Goal: Task Accomplishment & Management: Use online tool/utility

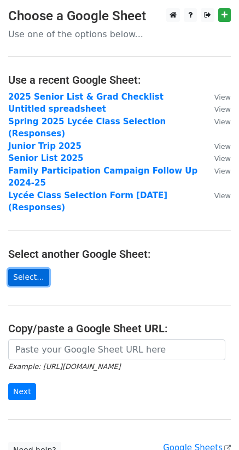
click at [36, 269] on link "Select..." at bounding box center [28, 277] width 41 height 17
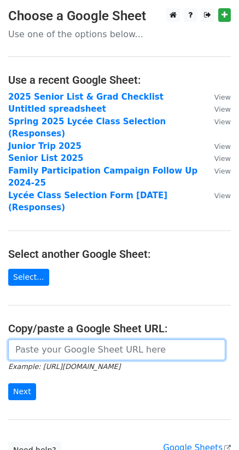
click at [77, 340] on input "url" at bounding box center [117, 350] width 218 height 21
paste input "https://docs.google.com/spreadsheets/d/12WwLHIpW_bMeb-f5rqx1IkqHoPzJq4N2vuYp-3o…"
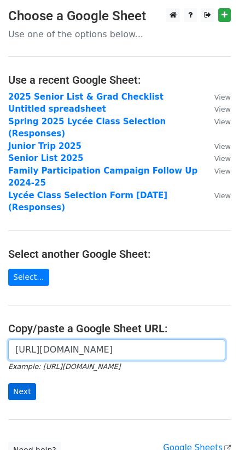
type input "https://docs.google.com/spreadsheets/d/12WwLHIpW_bMeb-f5rqx1IkqHoPzJq4N2vuYp-3o…"
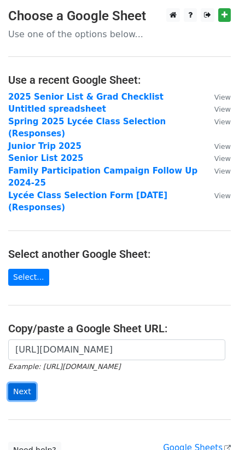
click at [24, 384] on input "Next" at bounding box center [22, 392] width 28 height 17
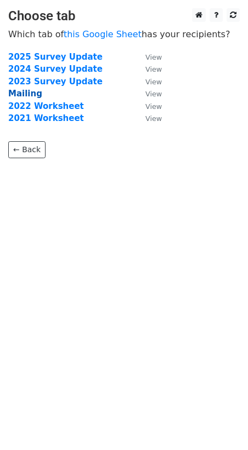
click at [30, 93] on strong "Mailing" at bounding box center [25, 94] width 34 height 10
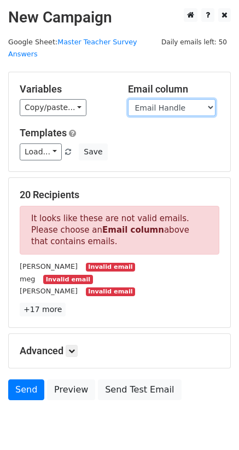
click at [185, 99] on select "Faculty Member Email Handle Full Email PLG Survey Link" at bounding box center [172, 107] width 88 height 17
select select "Full Email"
click at [128, 99] on select "Faculty Member Email Handle Full Email PLG Survey Link" at bounding box center [172, 107] width 88 height 17
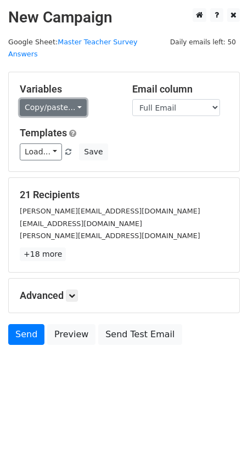
click at [68, 99] on link "Copy/paste..." at bounding box center [53, 107] width 67 height 17
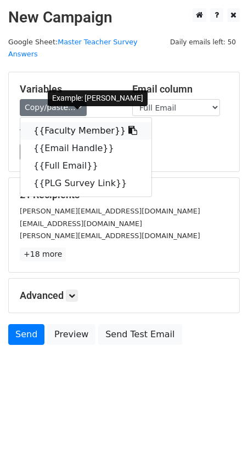
click at [72, 122] on link "{{Faculty Member}}" at bounding box center [85, 131] width 131 height 18
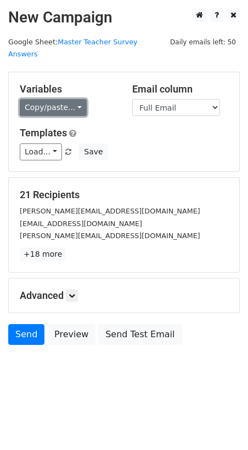
click at [73, 99] on link "Copy/paste..." at bounding box center [53, 107] width 67 height 17
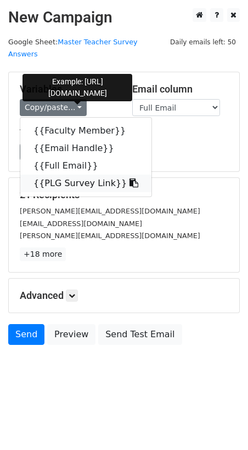
click at [72, 175] on link "{{PLG Survey Link}}" at bounding box center [85, 184] width 131 height 18
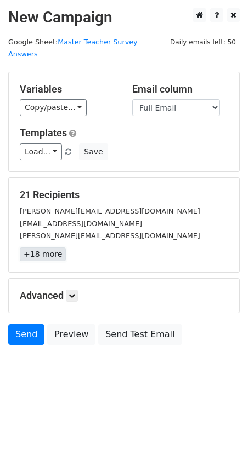
click at [48, 248] on link "+18 more" at bounding box center [43, 255] width 46 height 14
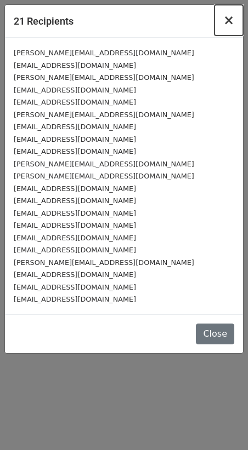
click at [228, 22] on span "×" at bounding box center [228, 20] width 11 height 15
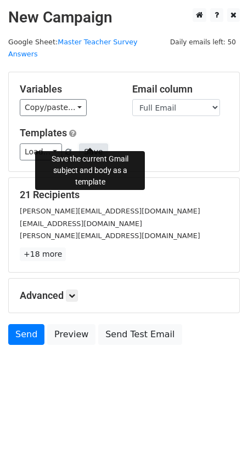
click at [90, 144] on button "Save" at bounding box center [93, 152] width 28 height 17
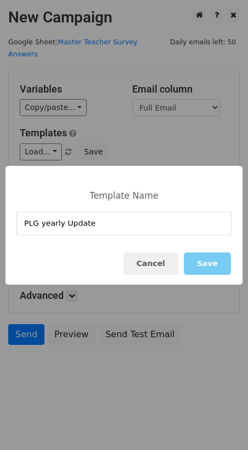
type input "PLG yearly Update"
click at [205, 261] on button "Save" at bounding box center [207, 264] width 47 height 22
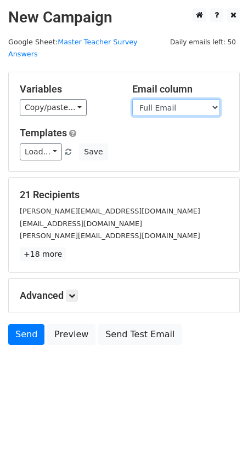
click at [190, 99] on select "Faculty Member Email Handle Full Email PLG Survey Link" at bounding box center [176, 107] width 88 height 17
click at [132, 99] on select "Faculty Member Email Handle Full Email PLG Survey Link" at bounding box center [176, 107] width 88 height 17
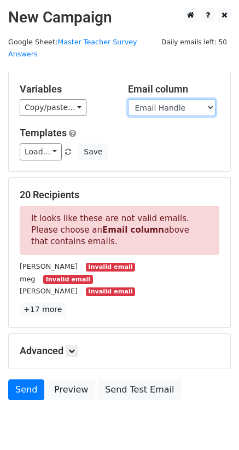
click at [197, 99] on select "Faculty Member Email Handle Full Email PLG Survey Link" at bounding box center [172, 107] width 88 height 17
select select "Full Email"
click at [128, 99] on select "Faculty Member Email Handle Full Email PLG Survey Link" at bounding box center [172, 107] width 88 height 17
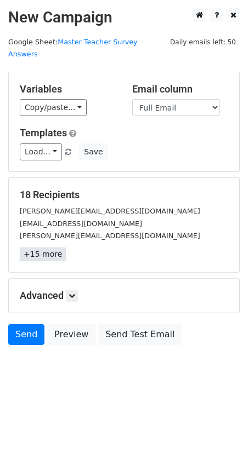
click at [48, 248] on link "+15 more" at bounding box center [43, 255] width 46 height 14
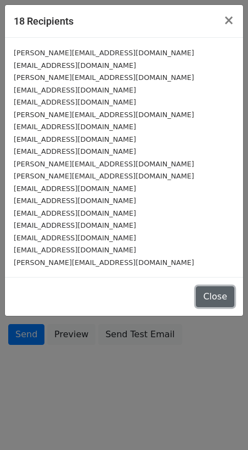
click at [221, 300] on button "Close" at bounding box center [215, 297] width 38 height 21
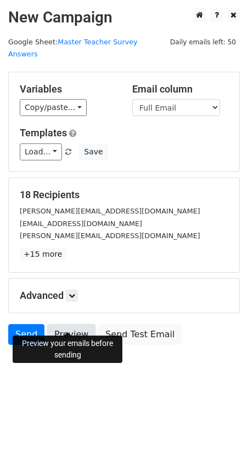
click at [72, 325] on link "Preview" at bounding box center [71, 334] width 48 height 21
click at [72, 324] on link "Preview" at bounding box center [71, 334] width 48 height 21
click at [75, 326] on link "Preview" at bounding box center [71, 334] width 48 height 21
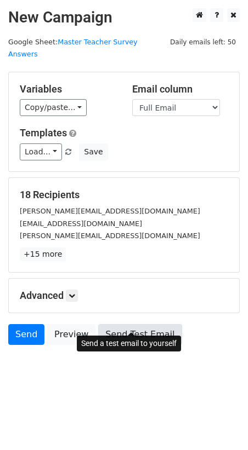
click at [136, 324] on link "Send Test Email" at bounding box center [139, 334] width 83 height 21
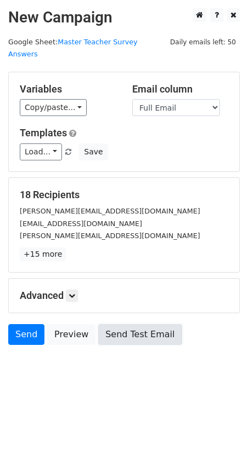
click at [135, 324] on link "Send Test Email" at bounding box center [139, 334] width 83 height 21
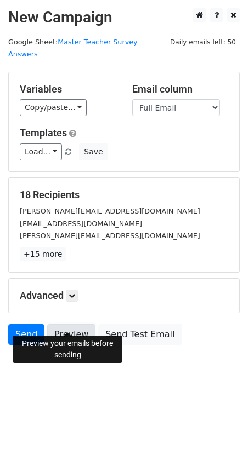
click at [65, 324] on link "Preview" at bounding box center [71, 334] width 48 height 21
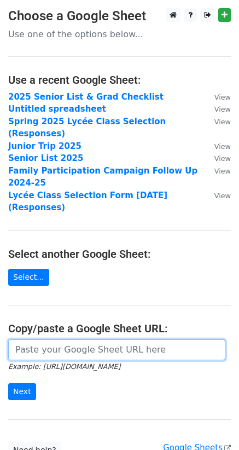
click at [62, 340] on input "url" at bounding box center [117, 350] width 218 height 21
paste input "[URL][DOMAIN_NAME]"
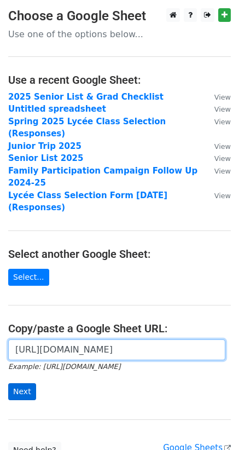
type input "[URL][DOMAIN_NAME]"
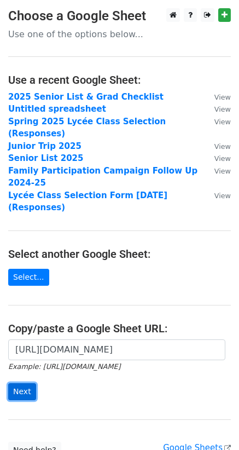
click at [23, 384] on input "Next" at bounding box center [22, 392] width 28 height 17
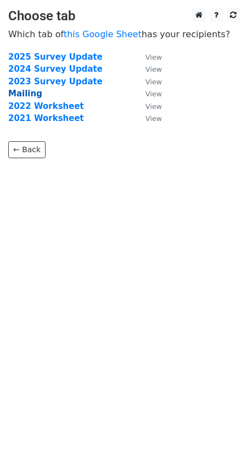
click at [26, 93] on strong "Mailing" at bounding box center [25, 94] width 34 height 10
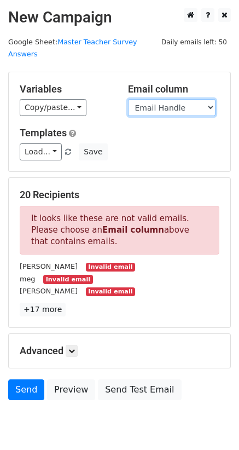
click at [174, 99] on select "Faculty Member Email Handle Full Email PLG Survey Link" at bounding box center [172, 107] width 88 height 17
select select "Full Email"
click at [128, 99] on select "Faculty Member Email Handle Full Email PLG Survey Link" at bounding box center [172, 107] width 88 height 17
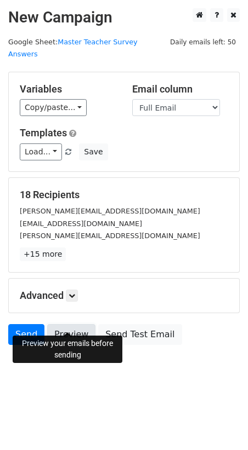
click at [61, 324] on link "Preview" at bounding box center [71, 334] width 48 height 21
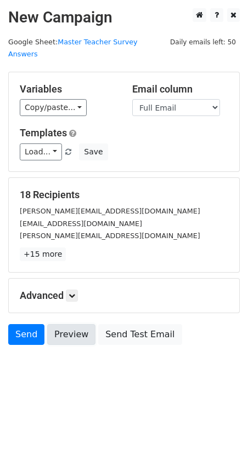
click at [62, 324] on link "Preview" at bounding box center [71, 334] width 48 height 21
click at [72, 324] on link "Preview" at bounding box center [71, 334] width 48 height 21
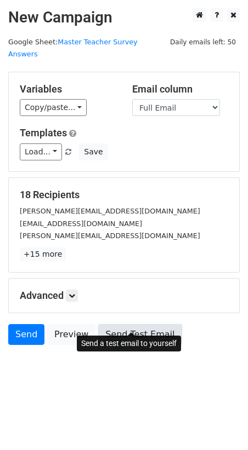
click at [128, 324] on link "Send Test Email" at bounding box center [139, 334] width 83 height 21
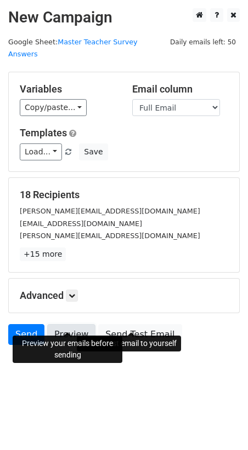
click at [64, 327] on link "Preview" at bounding box center [71, 334] width 48 height 21
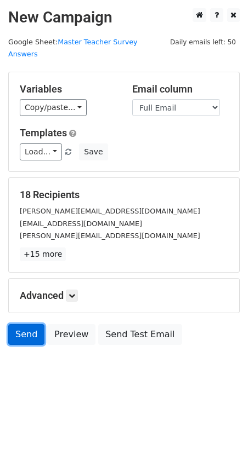
click at [25, 325] on link "Send" at bounding box center [26, 334] width 36 height 21
